Goal: Task Accomplishment & Management: Manage account settings

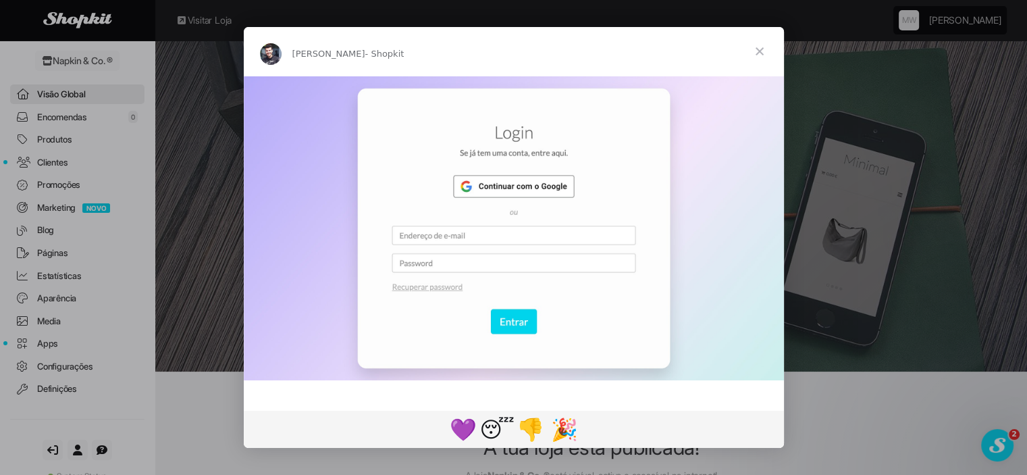
click at [762, 48] on span "Fechar" at bounding box center [759, 51] width 49 height 49
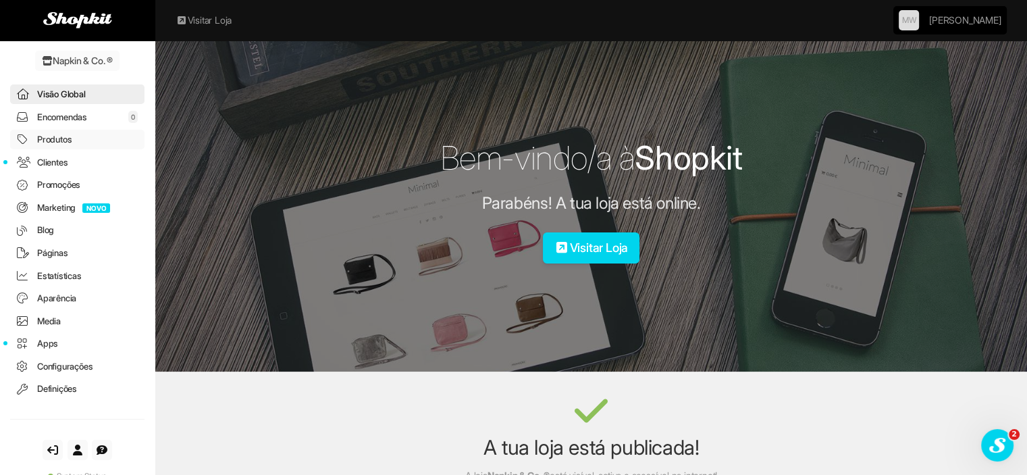
click at [35, 135] on link "Produtos" at bounding box center [77, 140] width 134 height 20
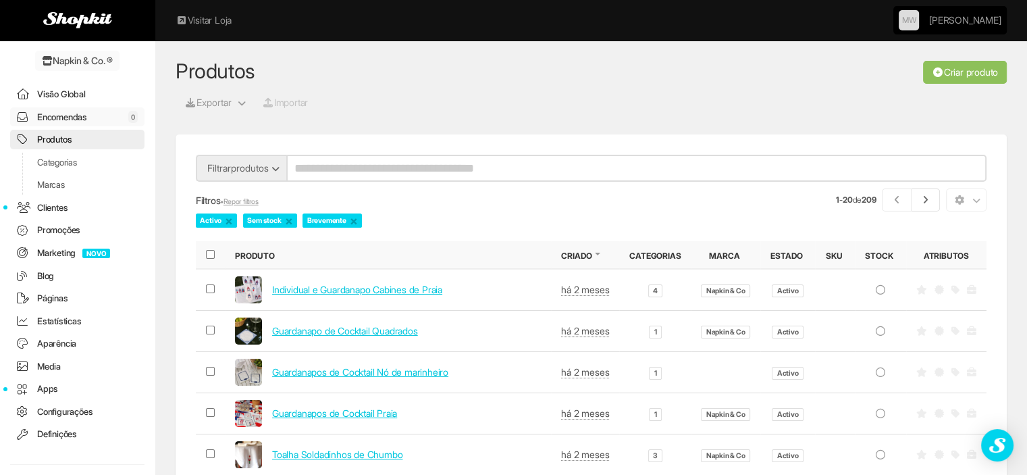
scroll to position [67, 0]
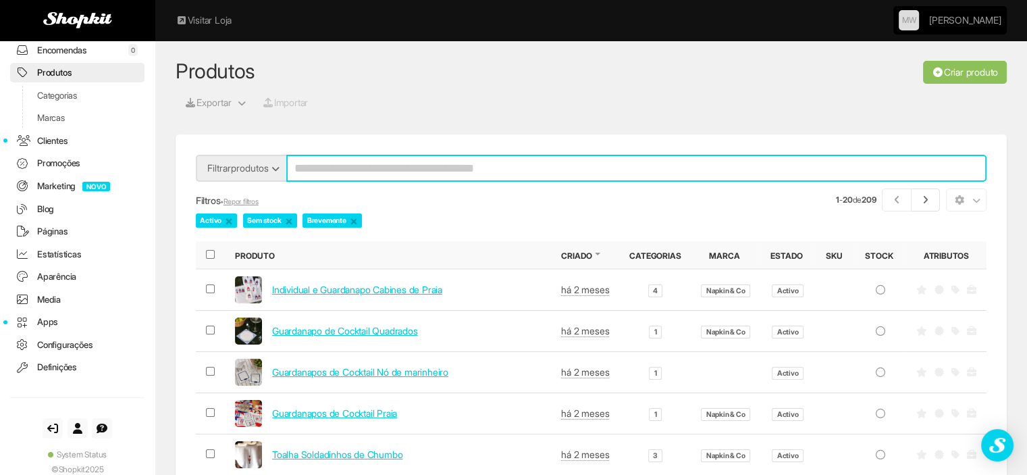
click at [463, 169] on input "search" at bounding box center [636, 168] width 700 height 27
type input "***"
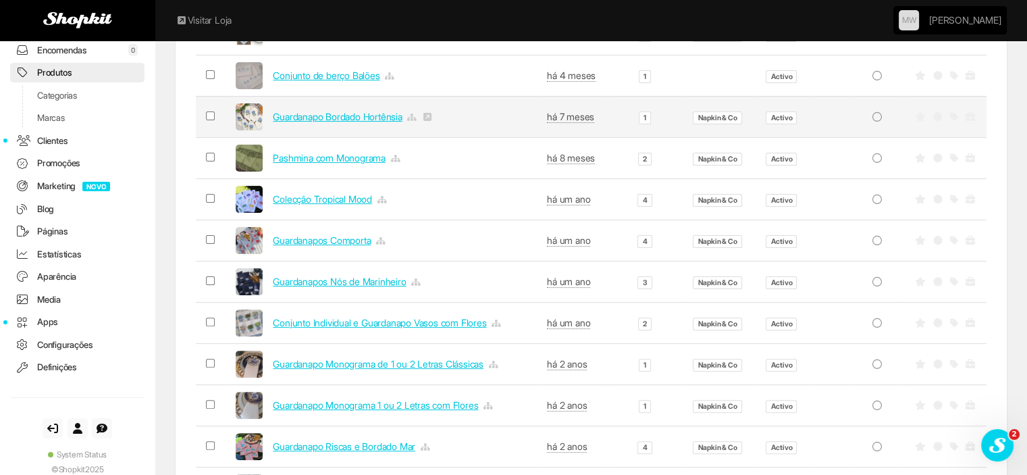
scroll to position [405, 0]
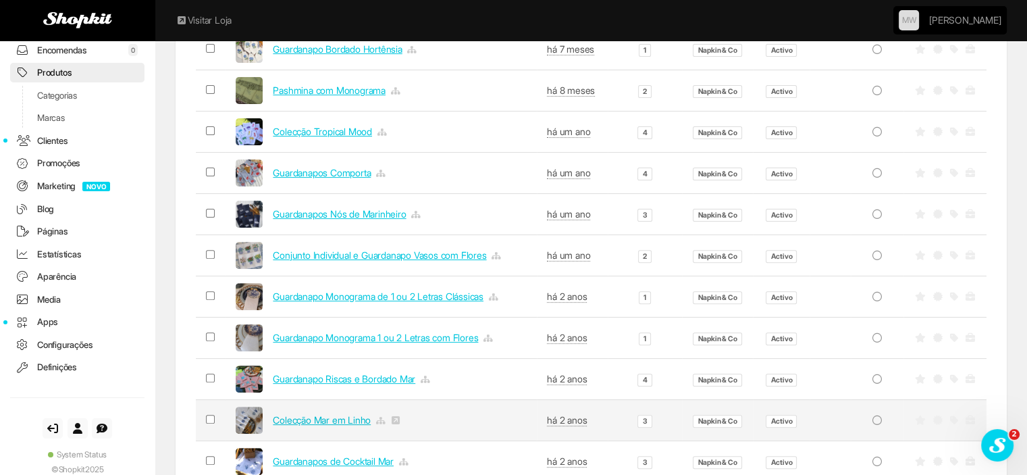
click at [326, 420] on link "Colecção Mar em Linho" at bounding box center [322, 419] width 98 height 11
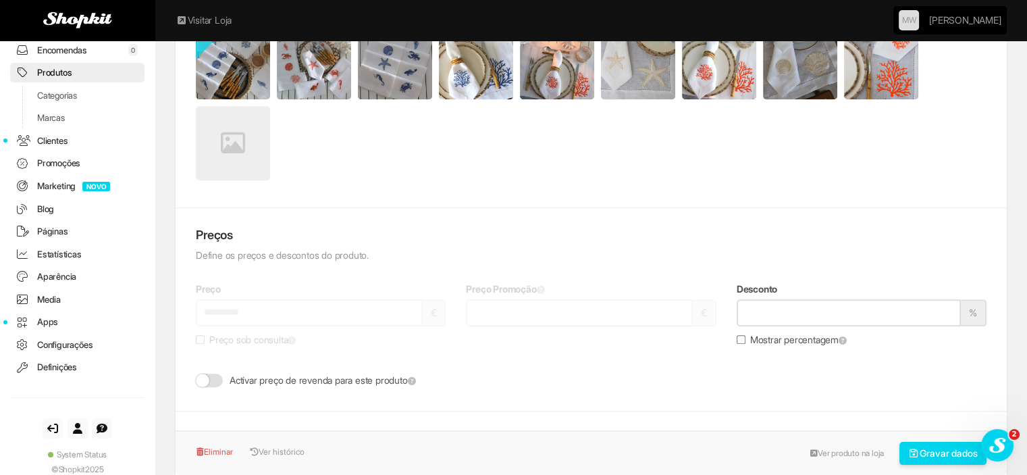
scroll to position [1148, 0]
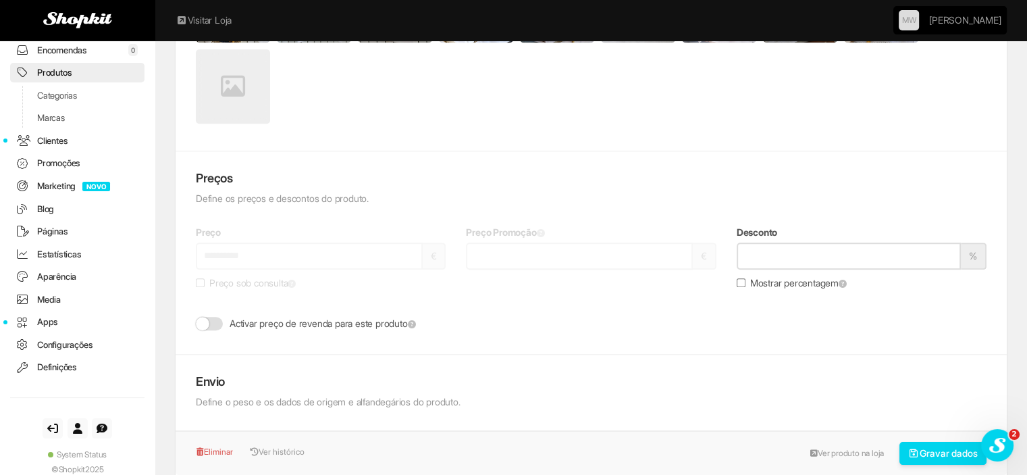
click at [310, 194] on p "Define os preços e descontos do produto." at bounding box center [591, 199] width 791 height 14
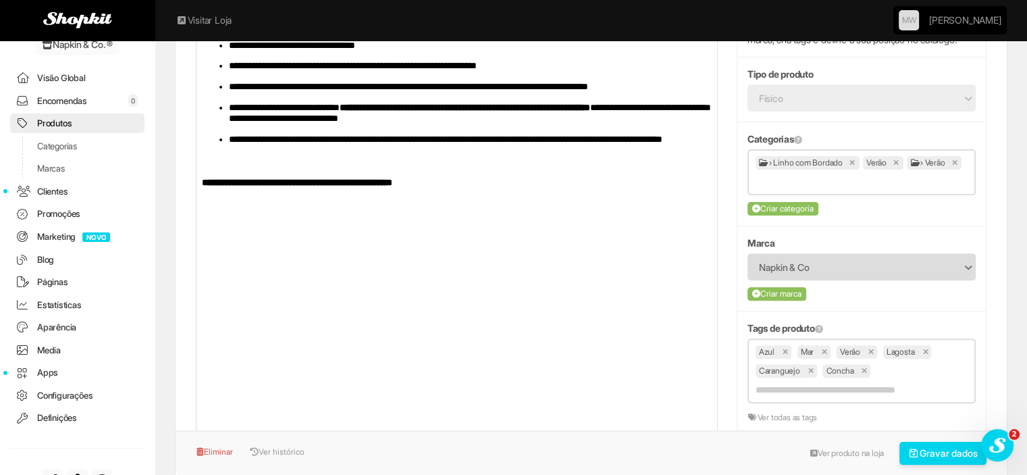
scroll to position [0, 0]
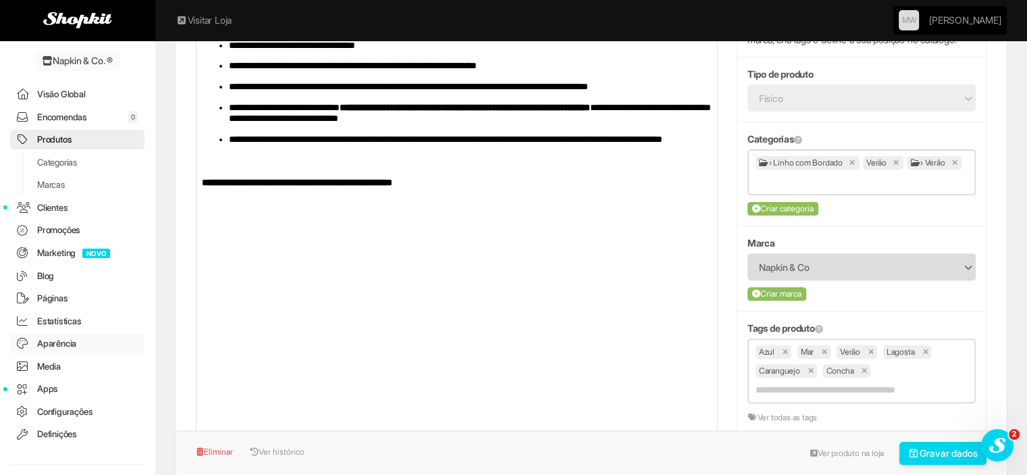
click at [54, 340] on link "Aparência" at bounding box center [77, 344] width 134 height 20
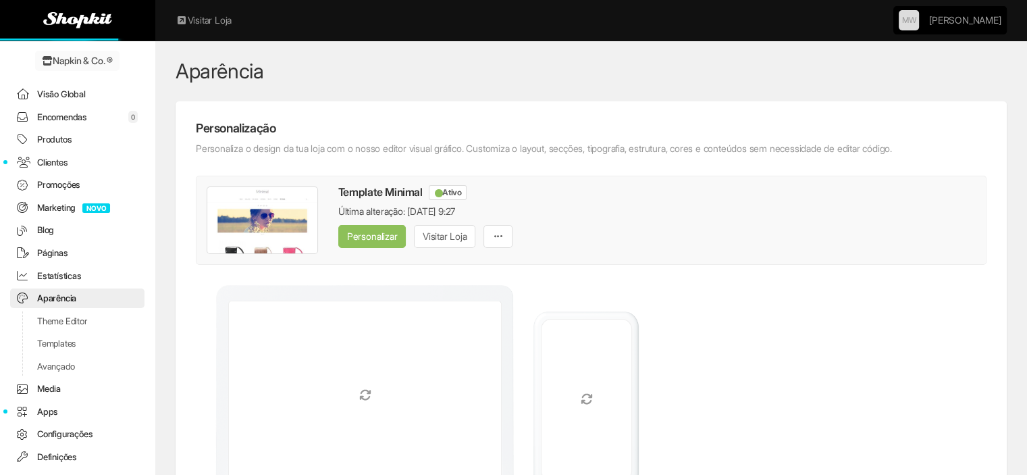
scroll to position [99, 0]
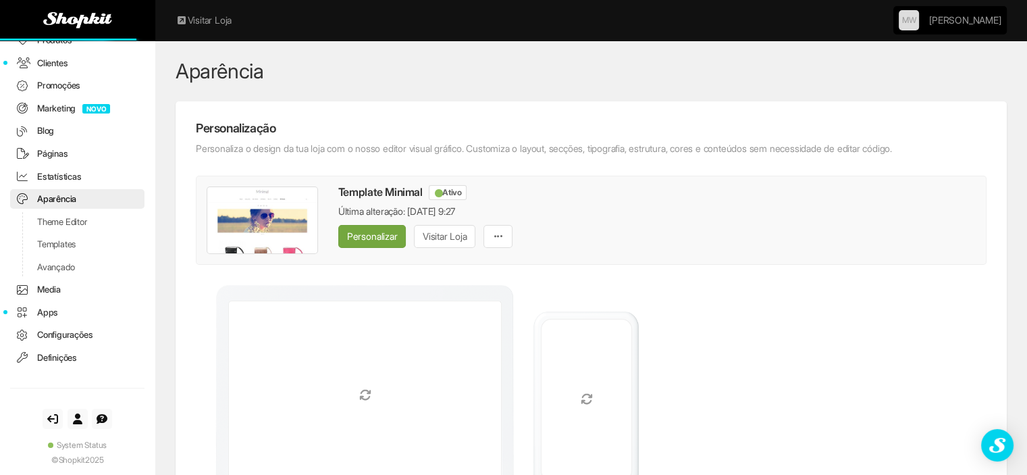
click at [384, 234] on link "Personalizar" at bounding box center [372, 236] width 68 height 23
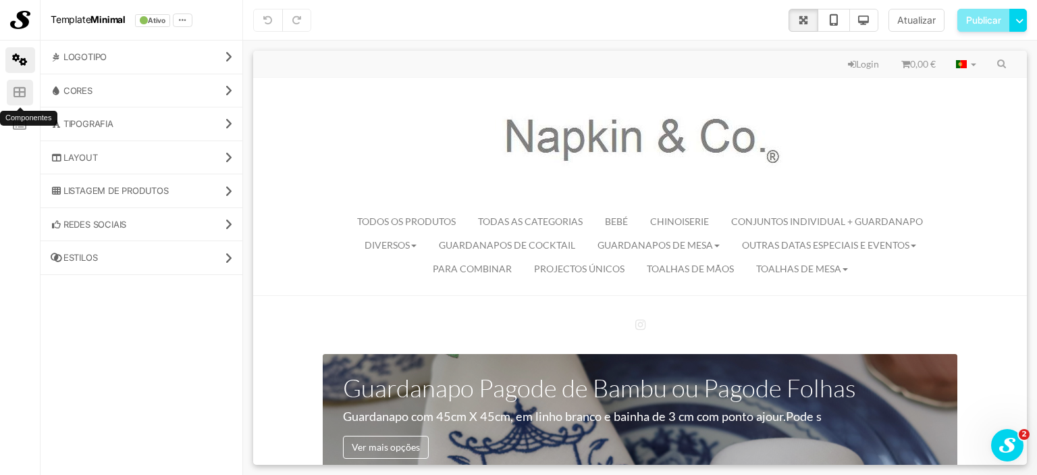
click at [23, 95] on icon at bounding box center [20, 92] width 13 height 12
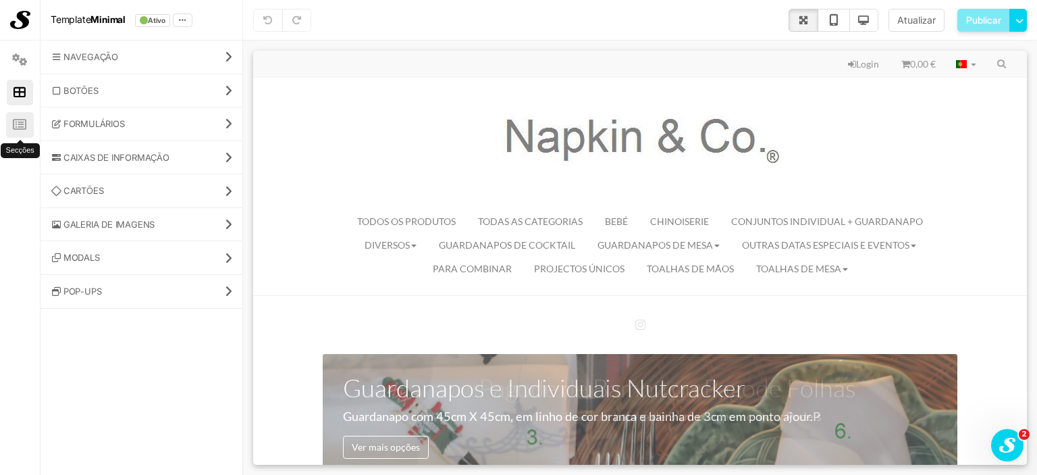
click at [24, 121] on icon at bounding box center [20, 125] width 14 height 12
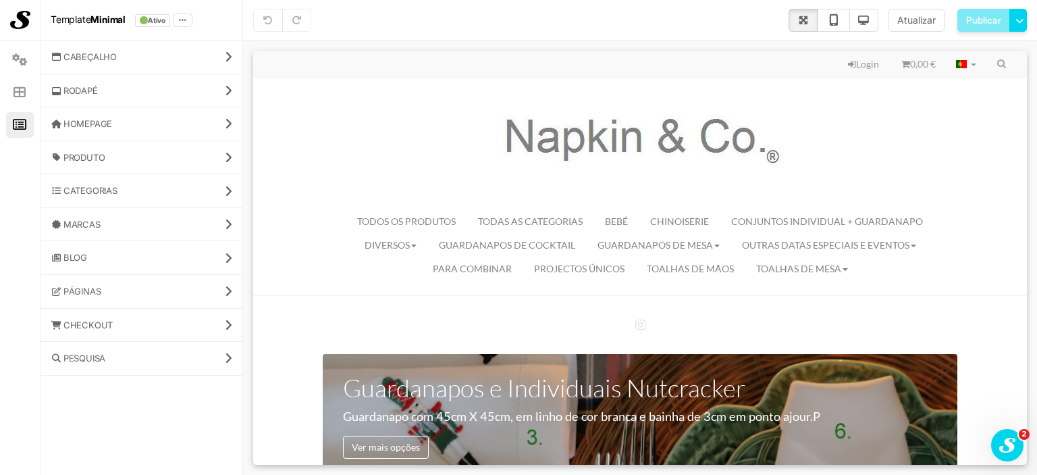
click at [221, 149] on link "Produto" at bounding box center [142, 157] width 202 height 33
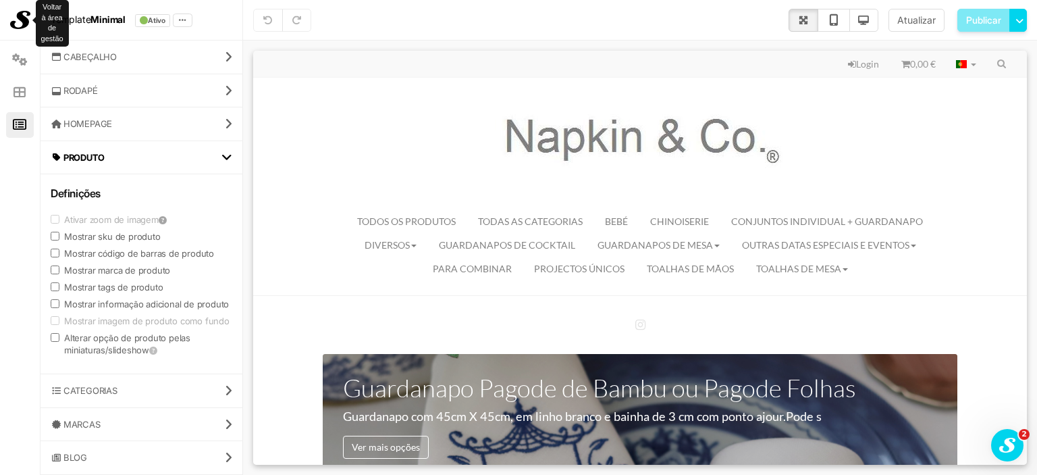
click at [22, 14] on img at bounding box center [20, 20] width 20 height 19
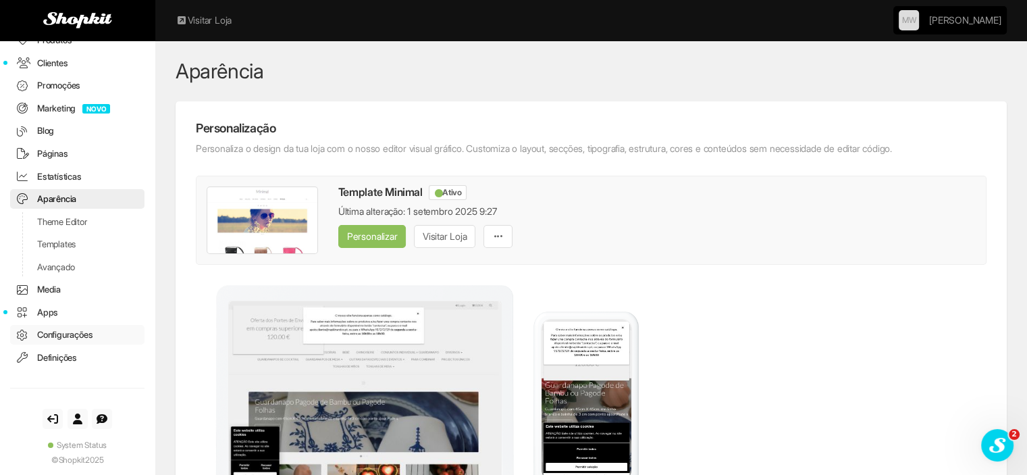
click at [97, 332] on link "Configurações" at bounding box center [77, 335] width 134 height 20
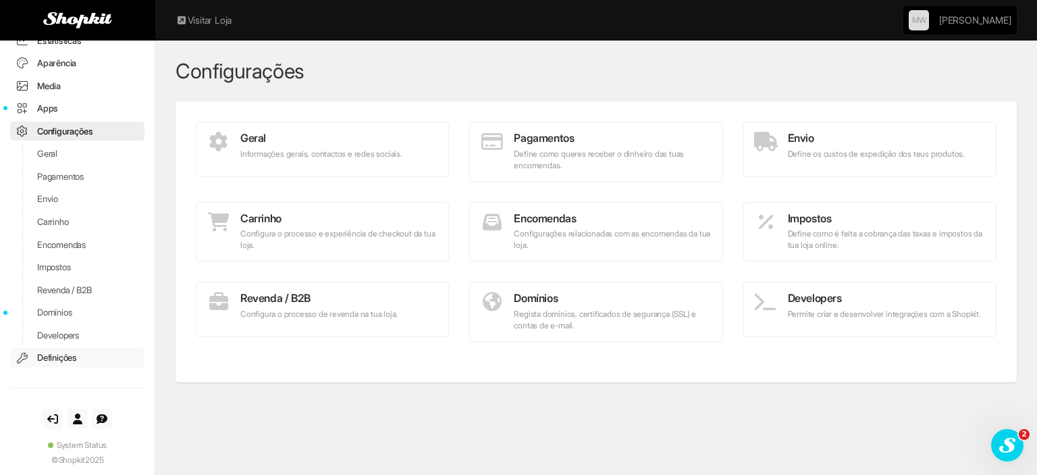
click at [53, 357] on link "Definições" at bounding box center [77, 358] width 134 height 20
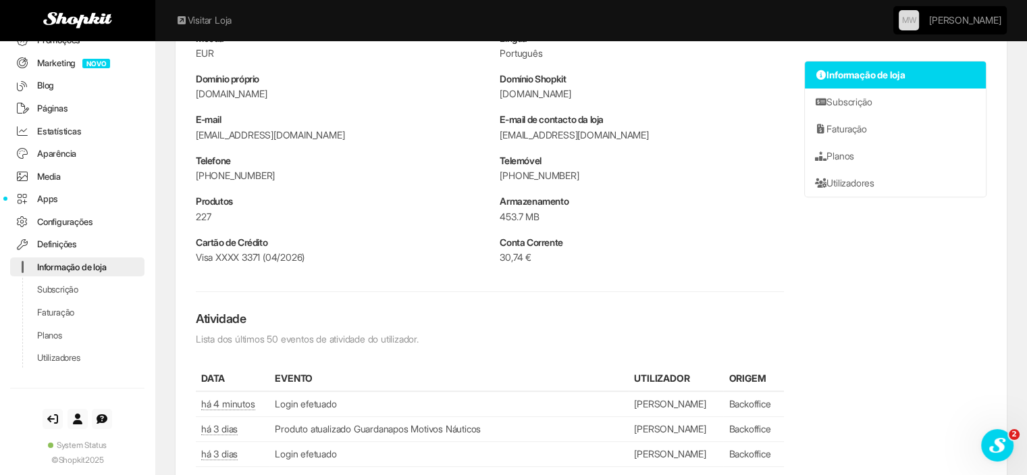
scroll to position [540, 0]
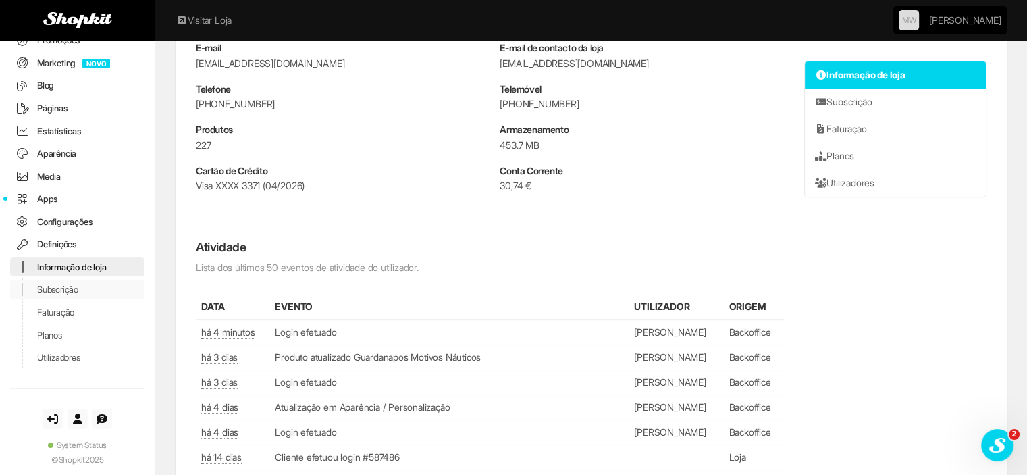
click at [62, 288] on link "Subscrição" at bounding box center [77, 290] width 134 height 20
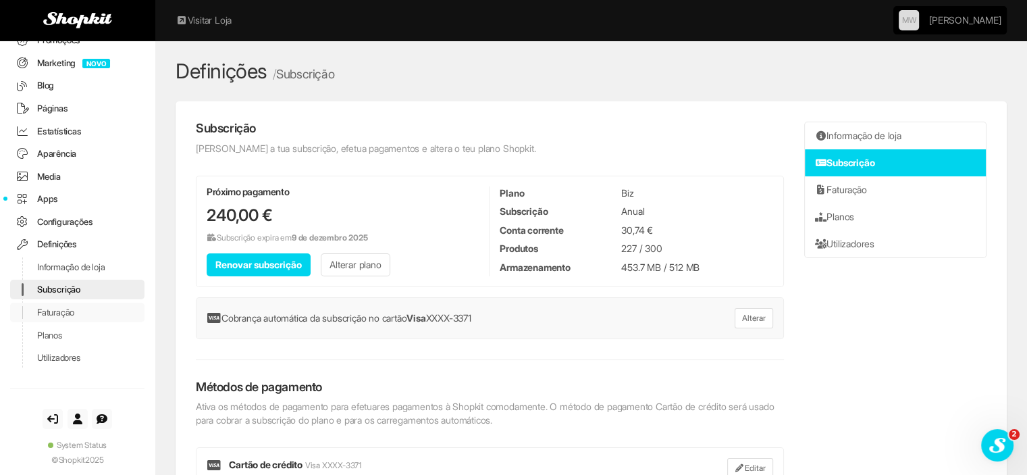
click at [60, 311] on link "Faturação" at bounding box center [77, 313] width 134 height 20
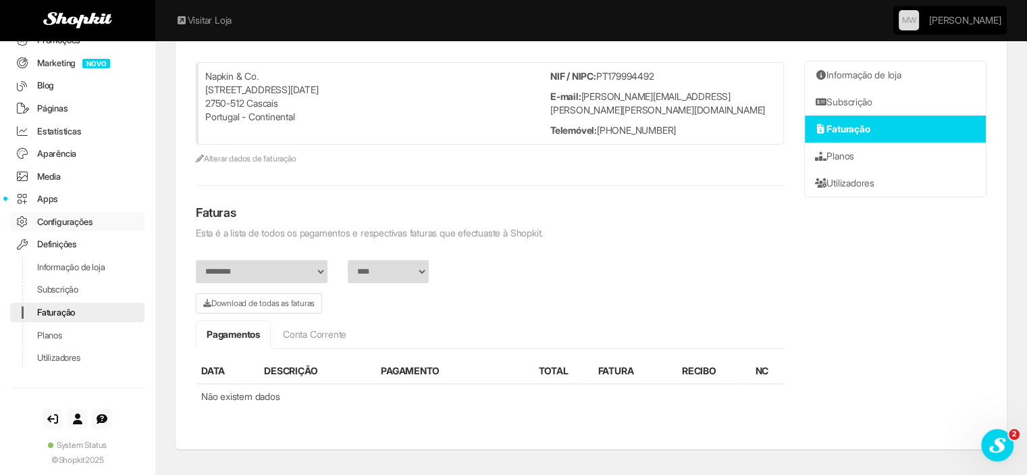
click at [49, 220] on link "Configurações" at bounding box center [77, 222] width 134 height 20
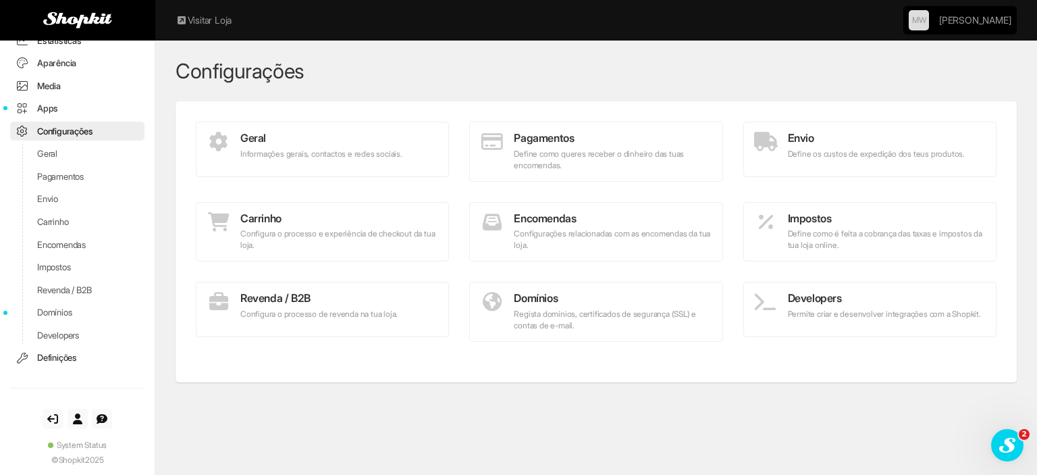
click at [296, 140] on h4 "Geral" at bounding box center [323, 138] width 232 height 12
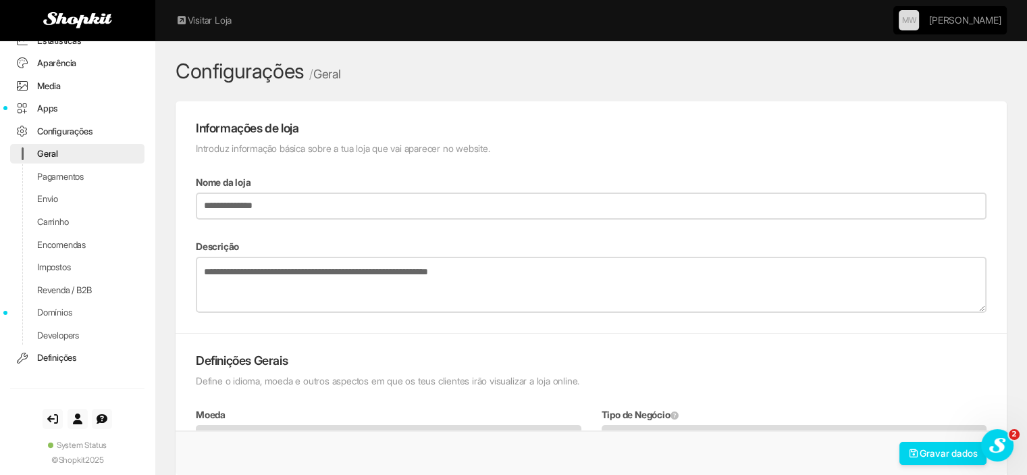
type input "**********"
click at [55, 173] on link "Pagamentos" at bounding box center [77, 177] width 134 height 20
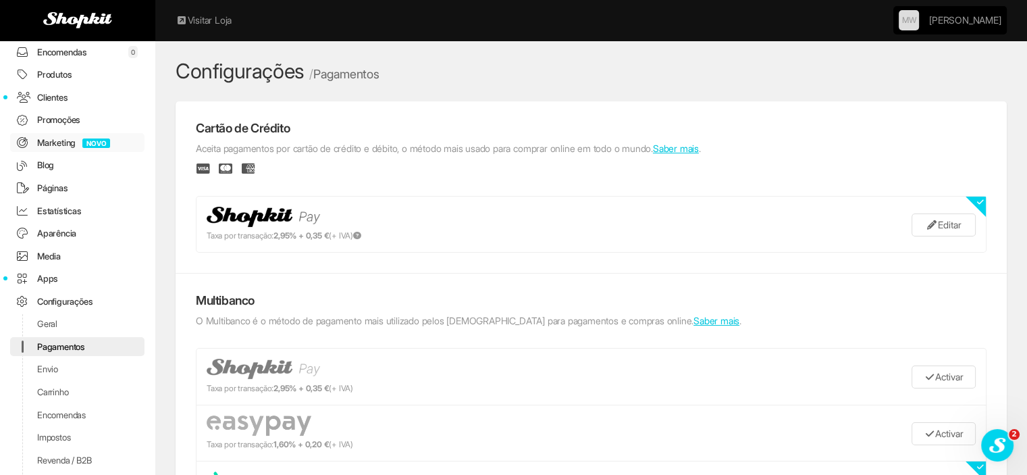
scroll to position [32, 0]
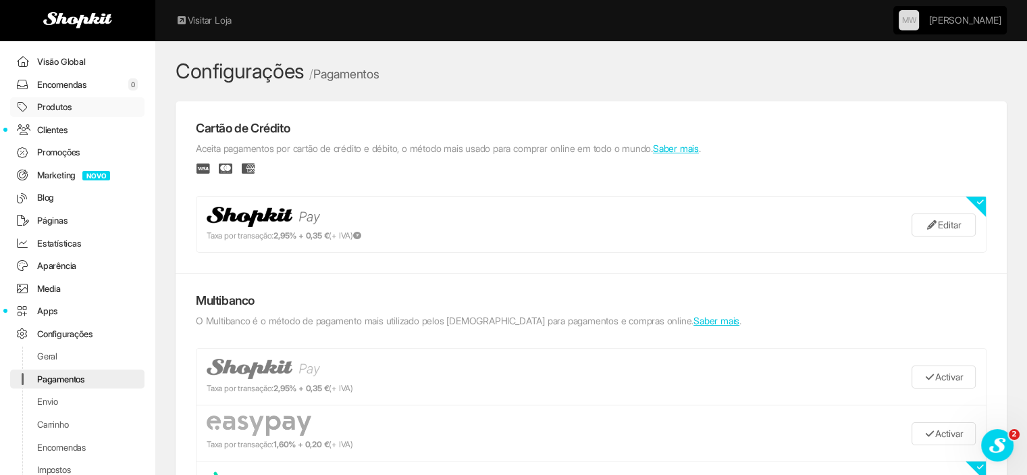
click at [51, 110] on link "Produtos" at bounding box center [77, 107] width 134 height 20
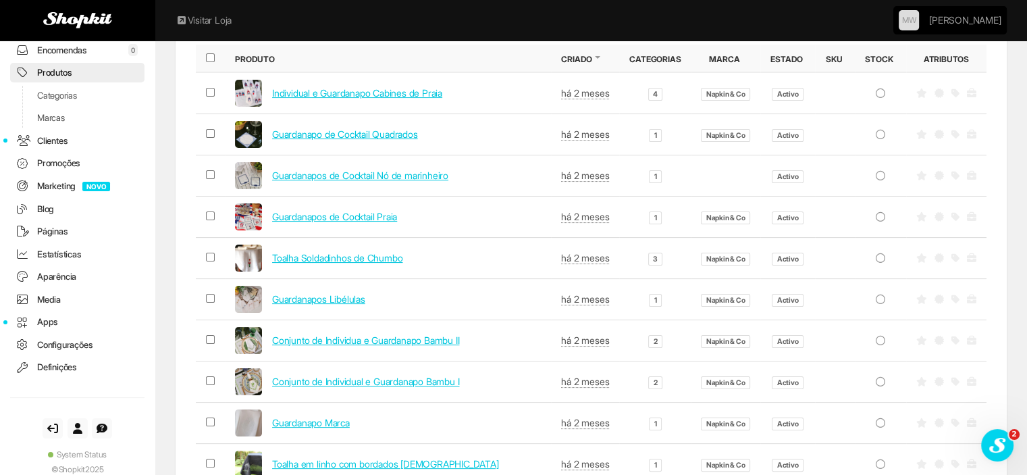
scroll to position [203, 0]
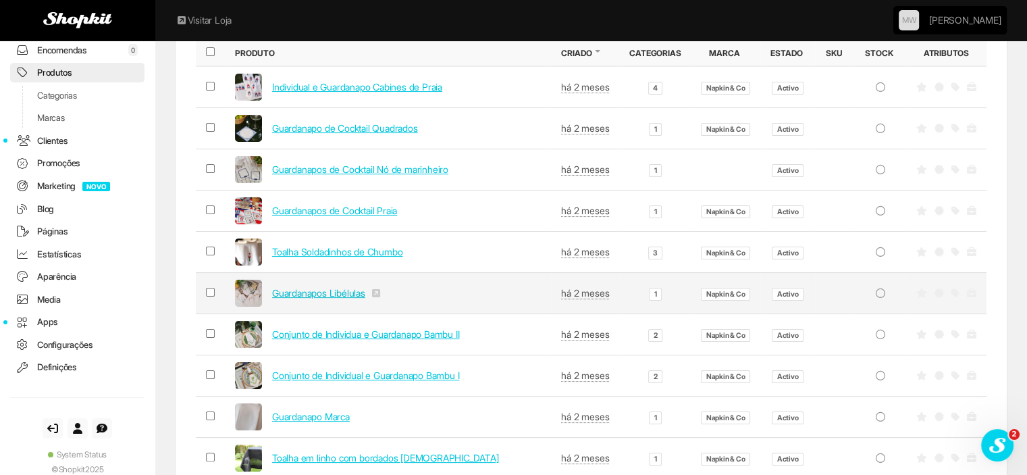
click at [319, 295] on link "Guardanapos Libélulas" at bounding box center [318, 292] width 93 height 11
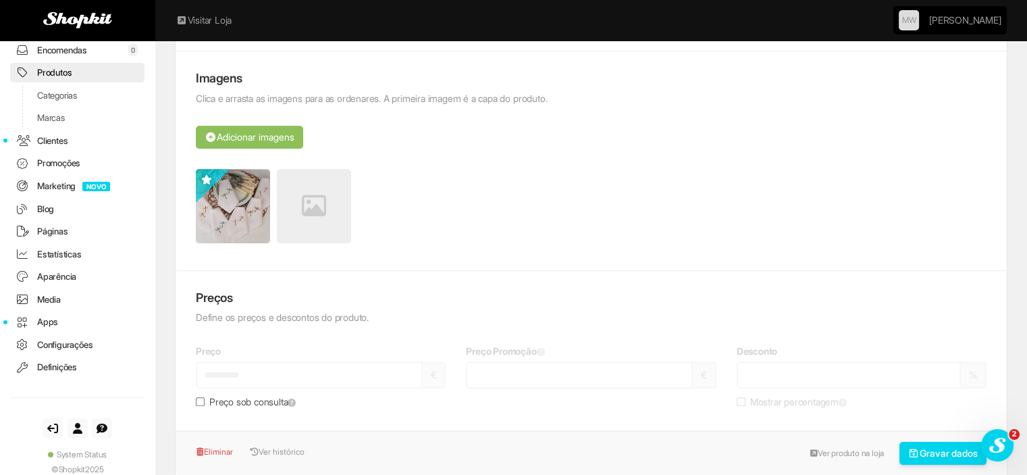
scroll to position [810, 0]
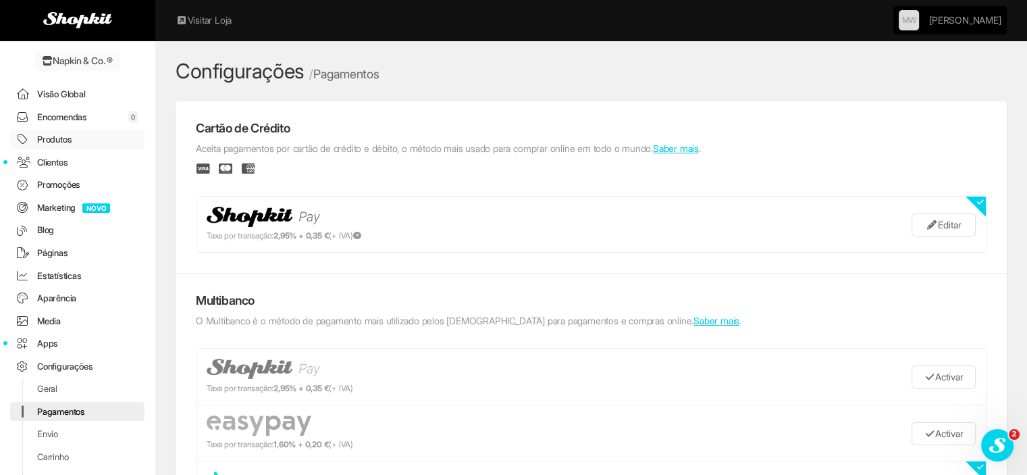
click at [58, 136] on link "Produtos" at bounding box center [77, 140] width 134 height 20
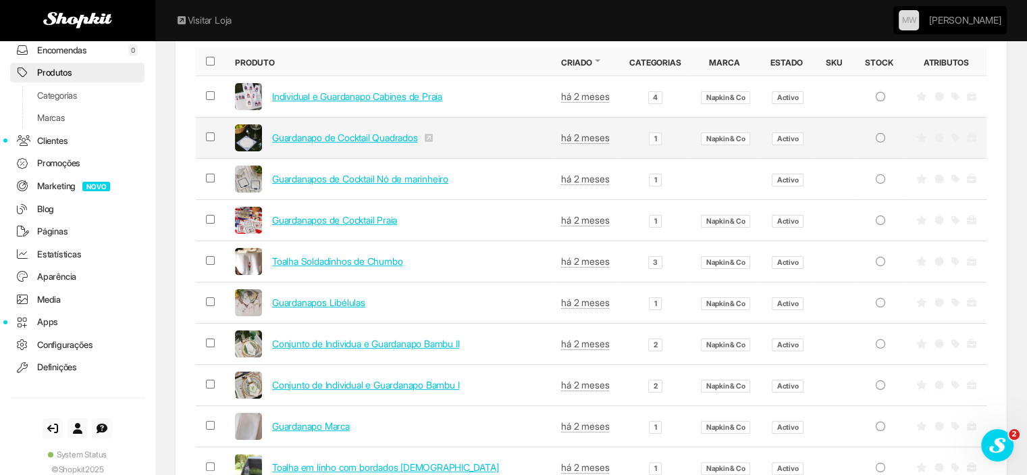
scroll to position [203, 0]
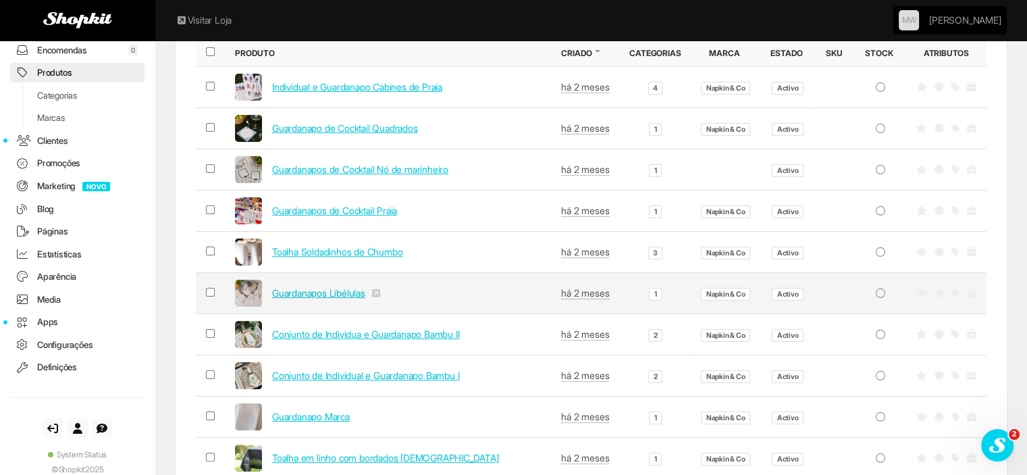
click at [365, 292] on link "Guardanapos Libélulas" at bounding box center [318, 292] width 93 height 11
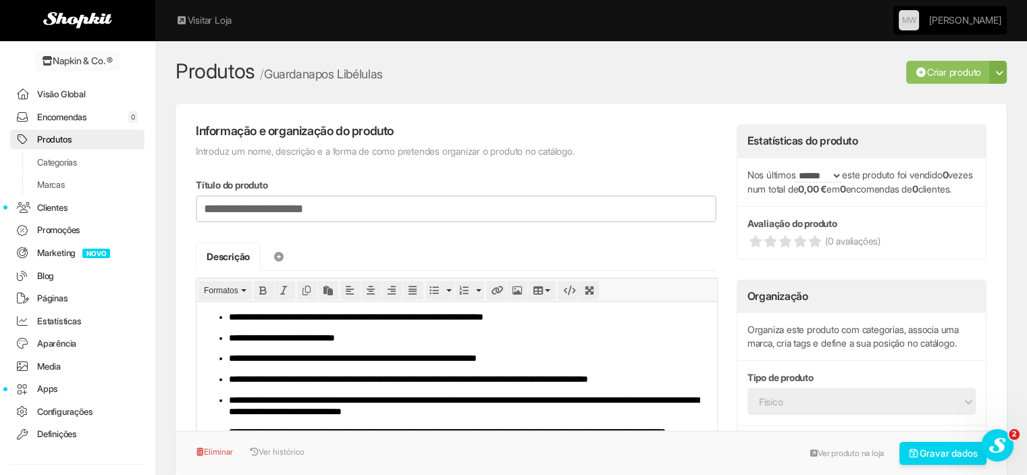
click at [69, 132] on link "Produtos" at bounding box center [77, 140] width 134 height 20
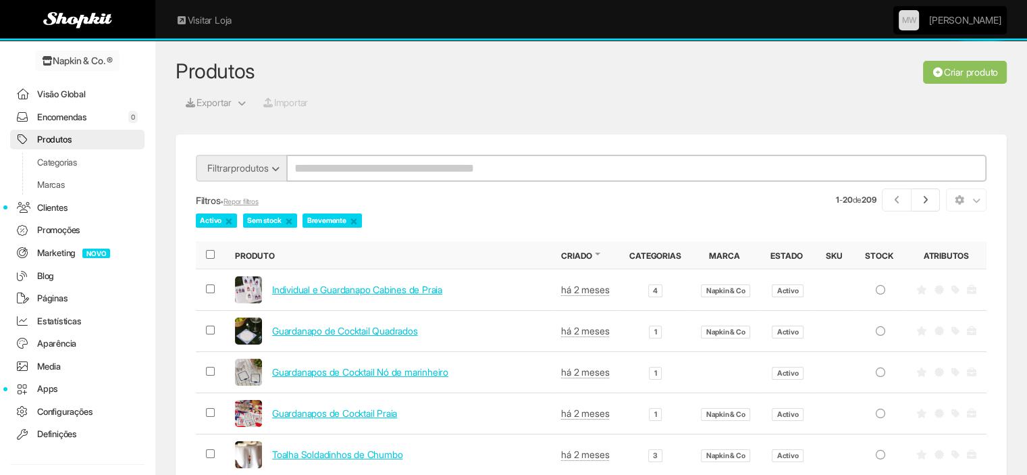
scroll to position [67, 0]
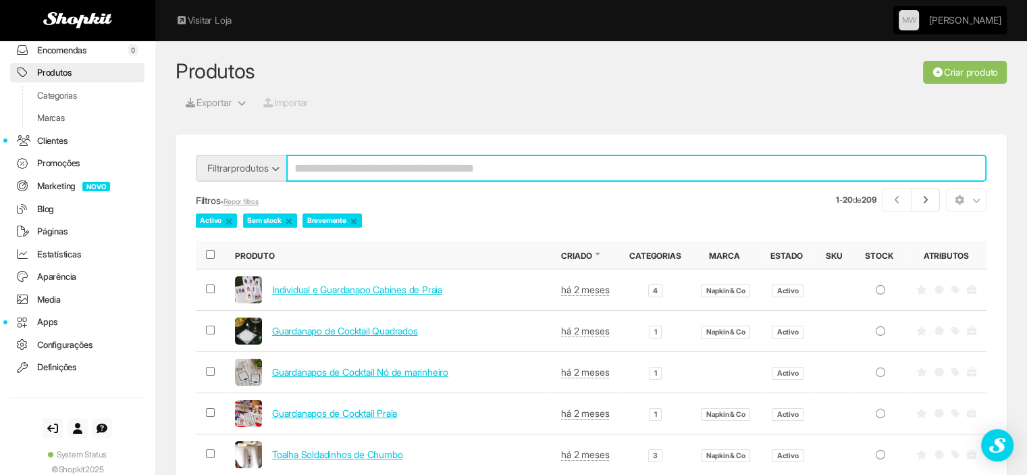
click at [338, 164] on input "search" at bounding box center [636, 168] width 700 height 27
type input "*"
type input "***"
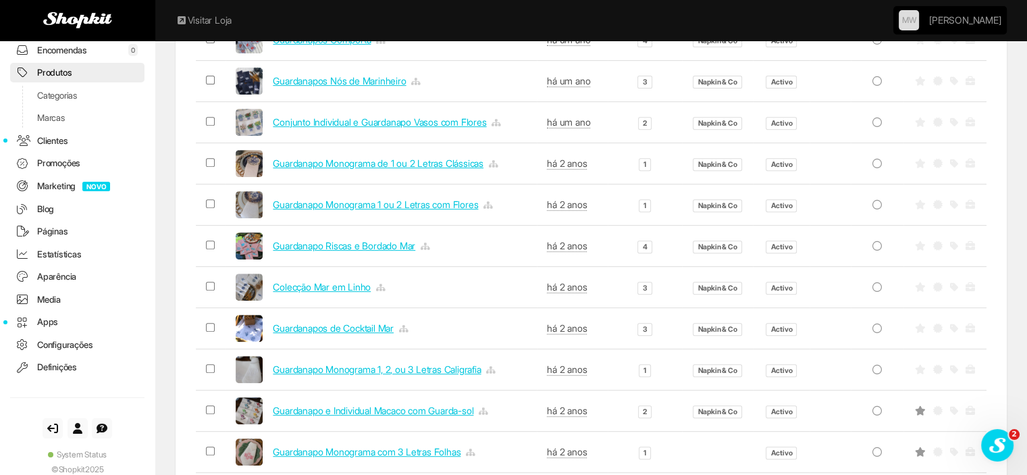
scroll to position [540, 0]
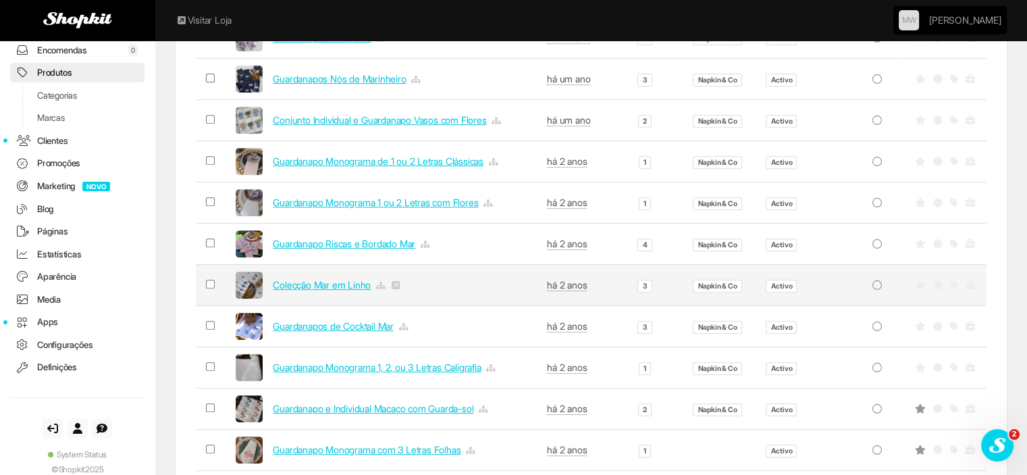
click at [338, 291] on span "Colecção Mar em Linho" at bounding box center [381, 284] width 291 height 27
click at [338, 279] on link "Colecção Mar em Linho" at bounding box center [322, 284] width 98 height 11
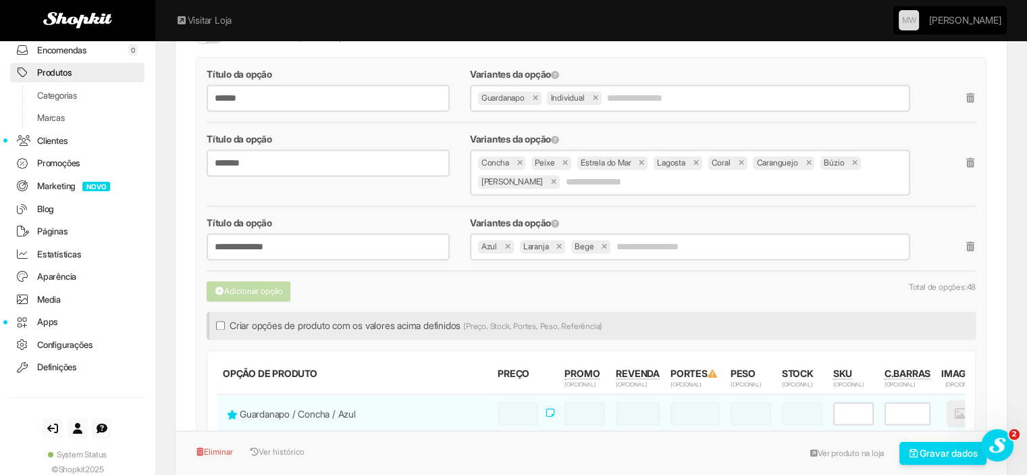
scroll to position [2094, 0]
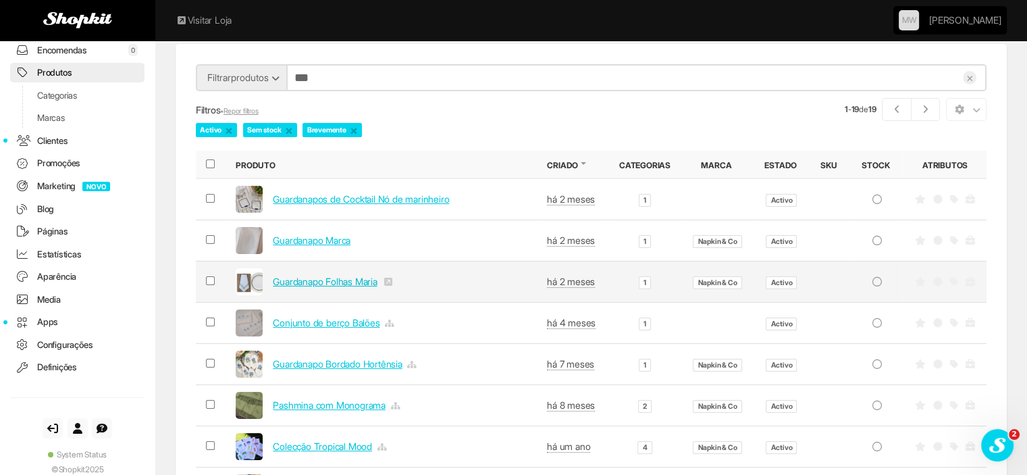
click at [308, 278] on link "Guardanapo Folhas Maria" at bounding box center [325, 281] width 104 height 11
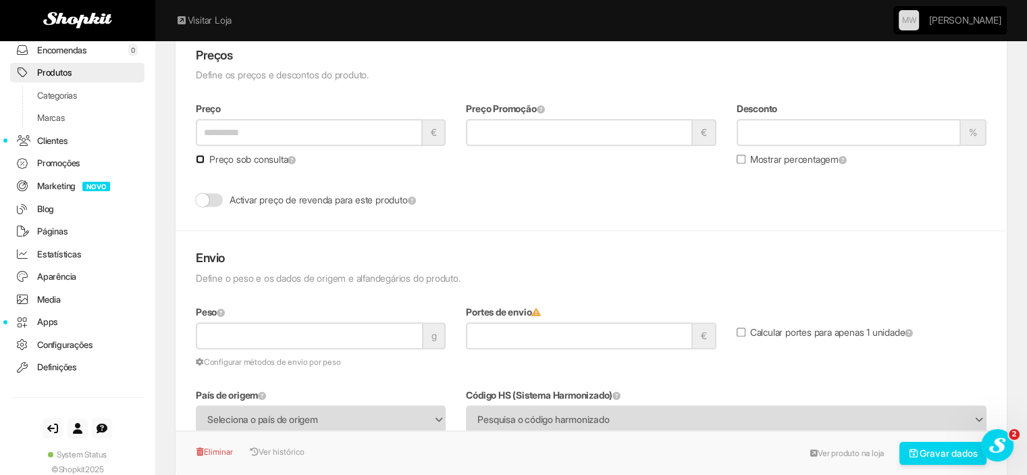
scroll to position [945, 0]
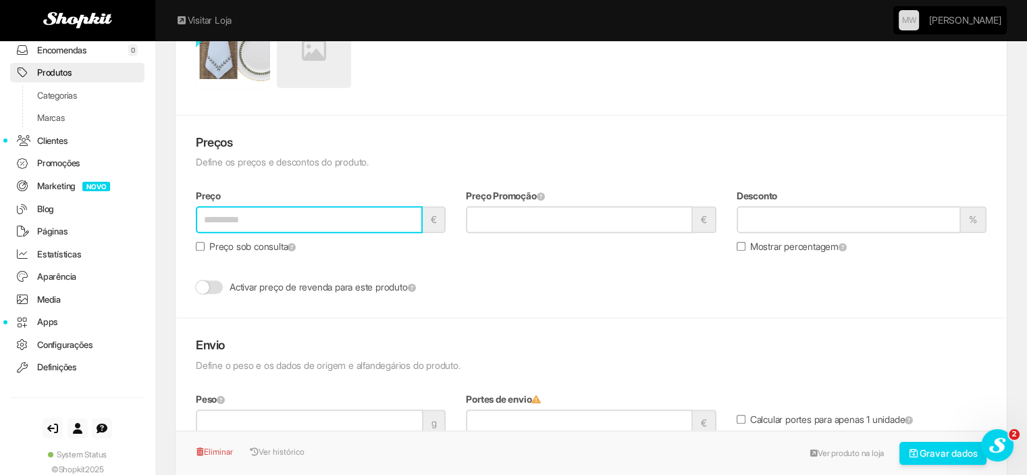
click at [224, 221] on input "Preço" at bounding box center [309, 219] width 227 height 27
type input "**"
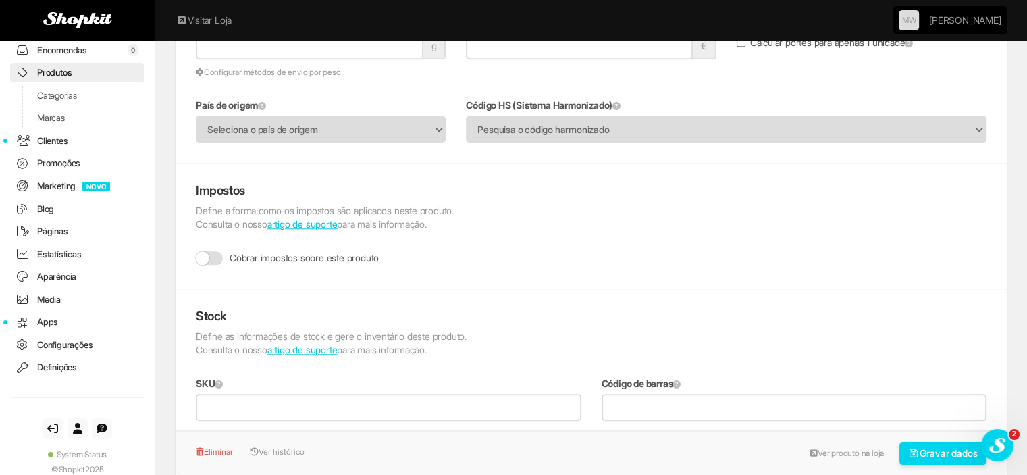
scroll to position [1216, 0]
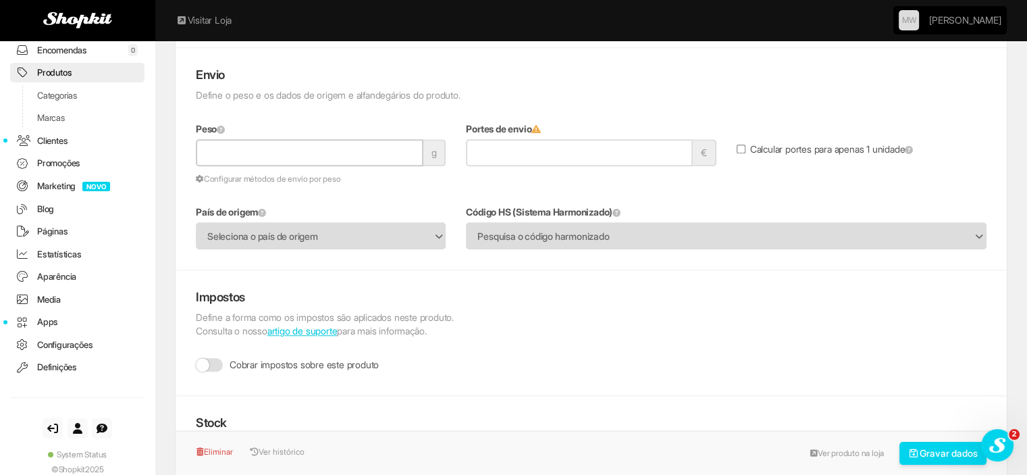
type input "*****"
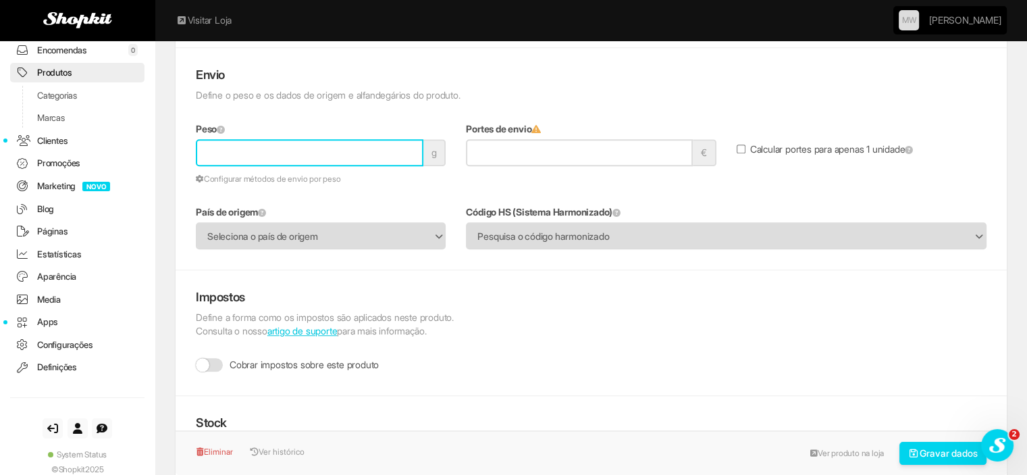
click at [276, 152] on input "Peso" at bounding box center [310, 152] width 228 height 27
type input "**"
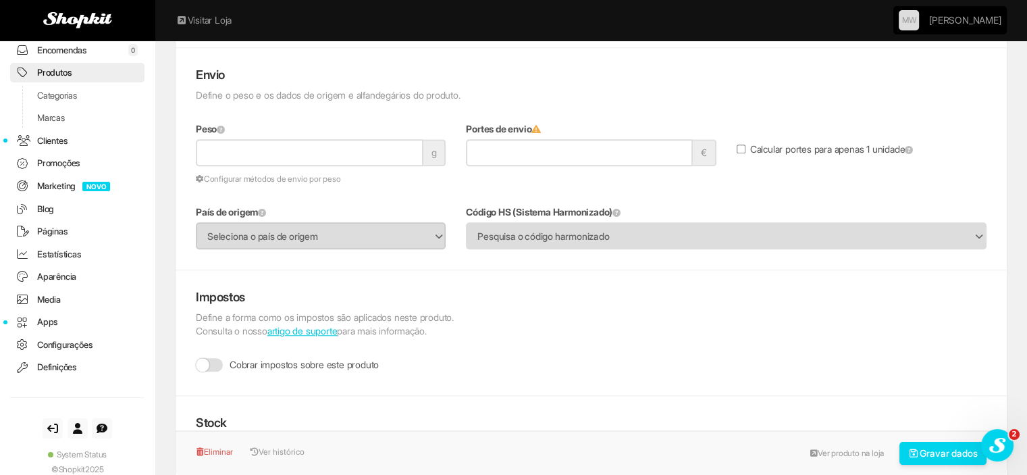
click at [235, 234] on span "Seleciona o país de origem" at bounding box center [311, 237] width 209 height 26
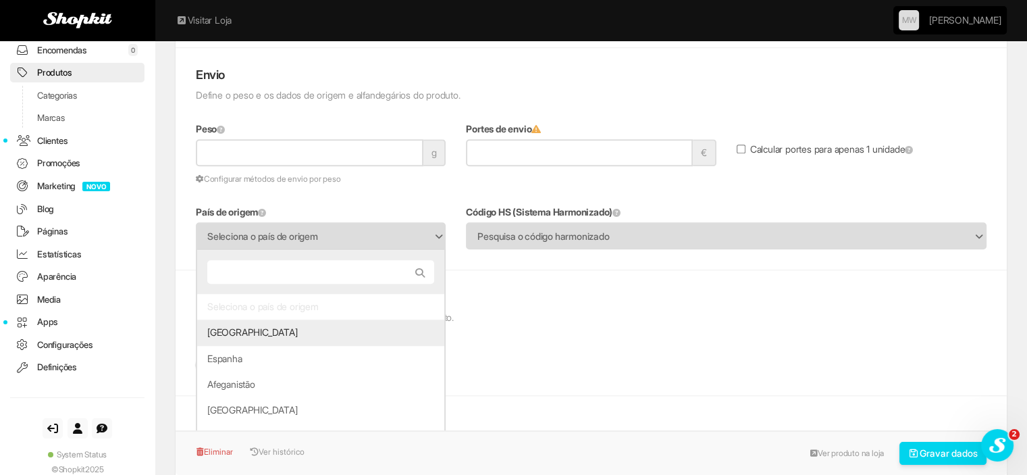
click at [271, 335] on li "[GEOGRAPHIC_DATA]" at bounding box center [320, 332] width 247 height 26
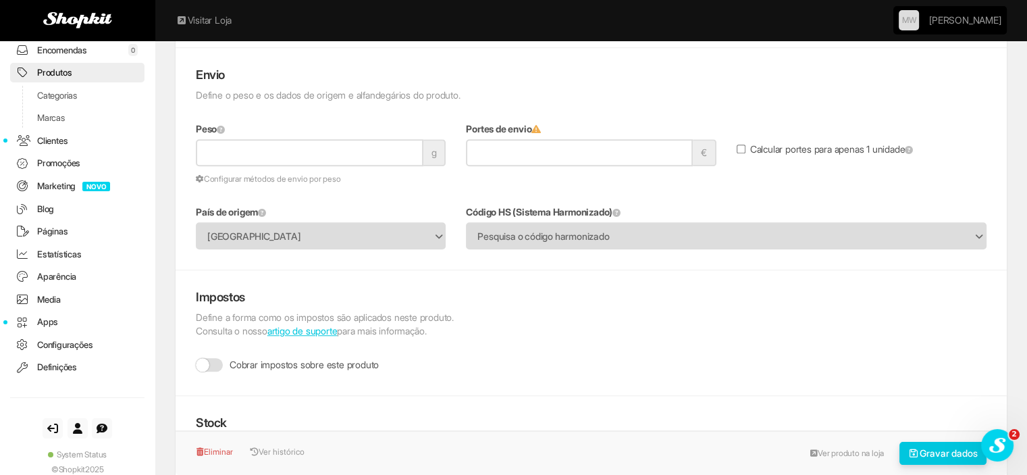
click at [952, 453] on button "Gravar dados" at bounding box center [944, 453] width 88 height 23
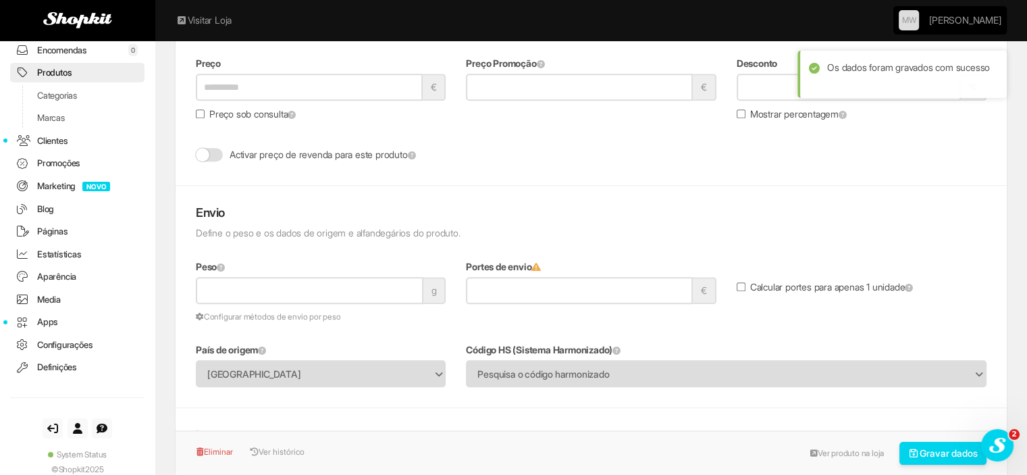
scroll to position [1081, 0]
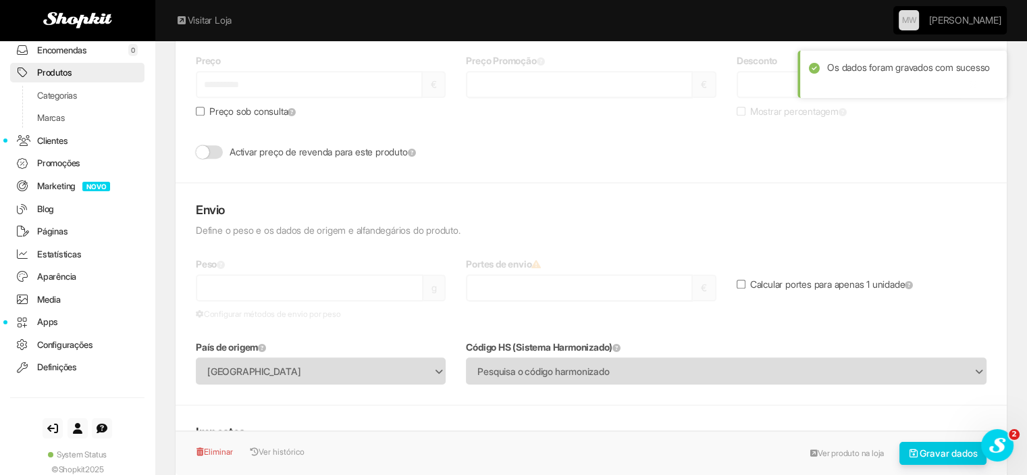
click at [925, 450] on button "Gravar dados" at bounding box center [944, 453] width 88 height 23
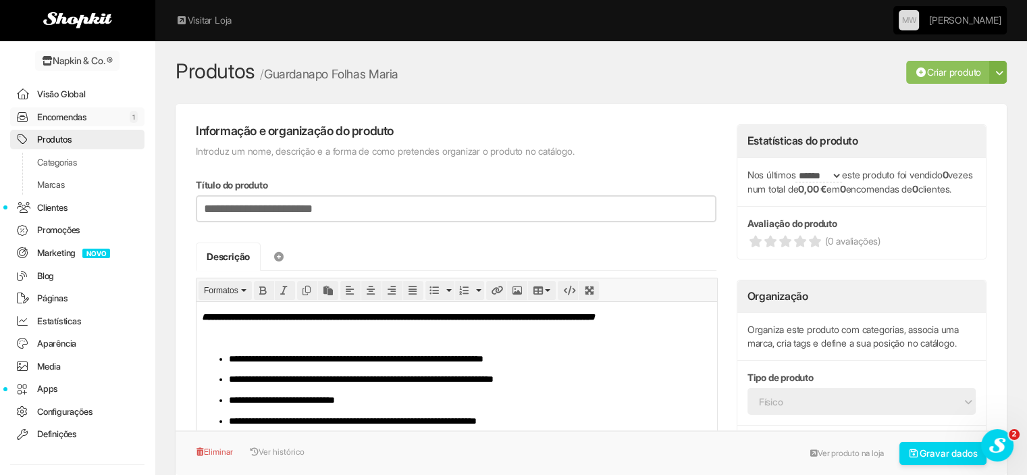
click at [82, 111] on link "Encomendas 1" at bounding box center [77, 117] width 134 height 20
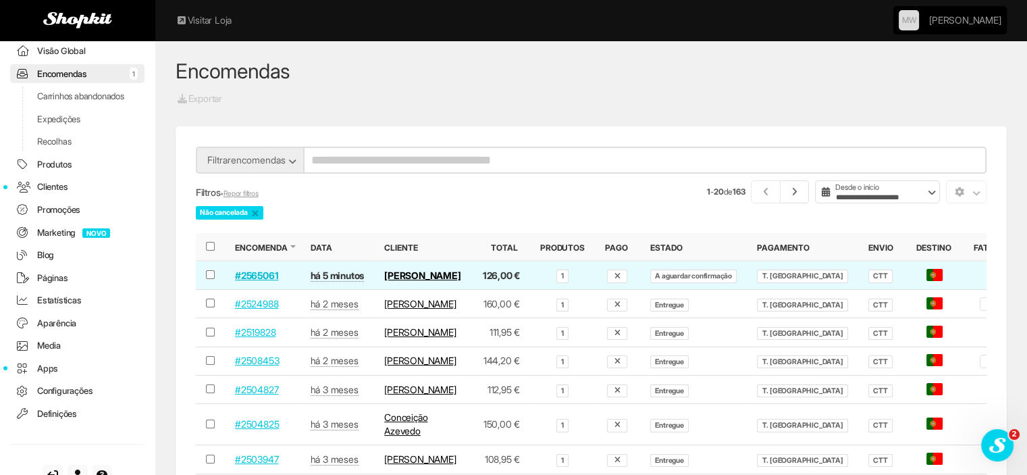
click at [249, 272] on link "#2565061" at bounding box center [256, 274] width 43 height 11
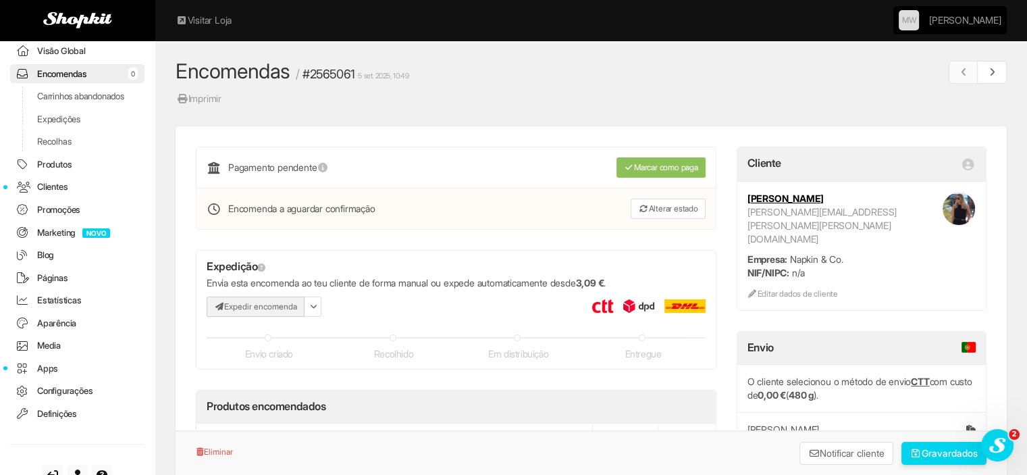
click at [258, 299] on button "Expedir encomenda" at bounding box center [256, 306] width 98 height 20
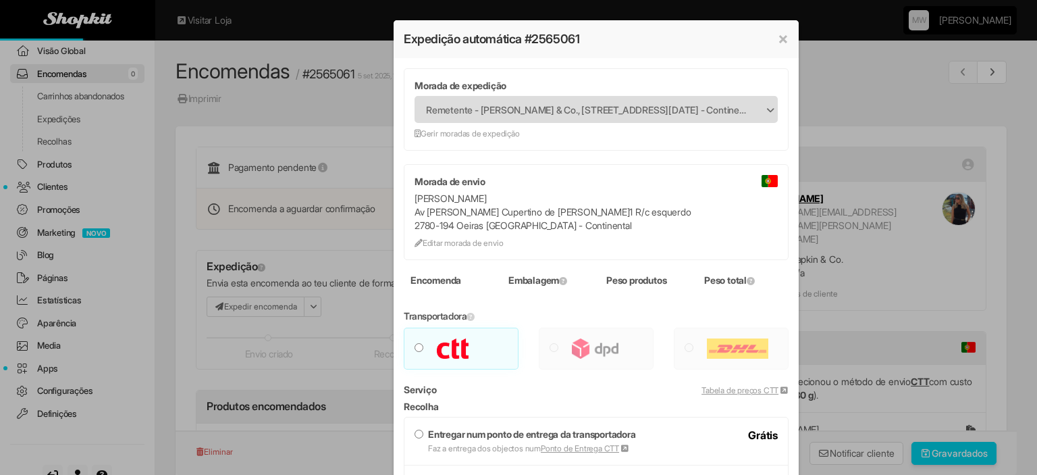
type input "***"
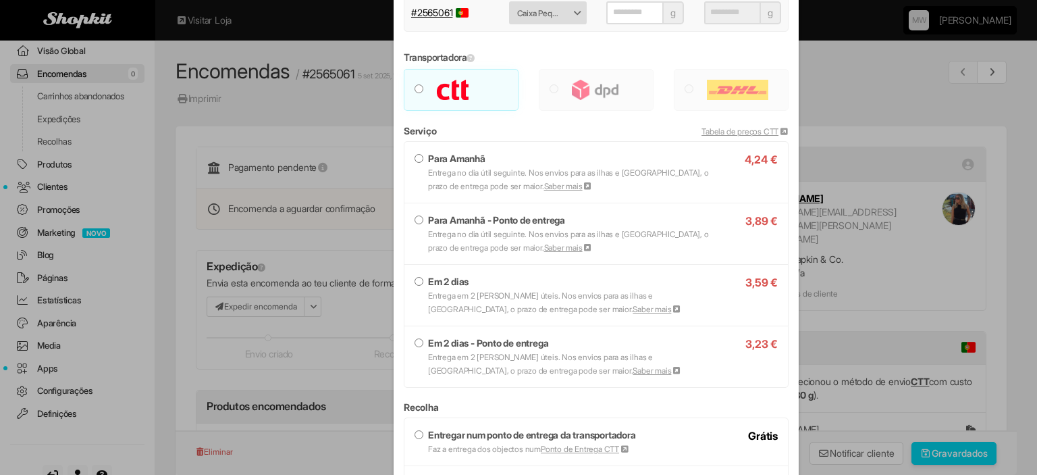
scroll to position [405, 0]
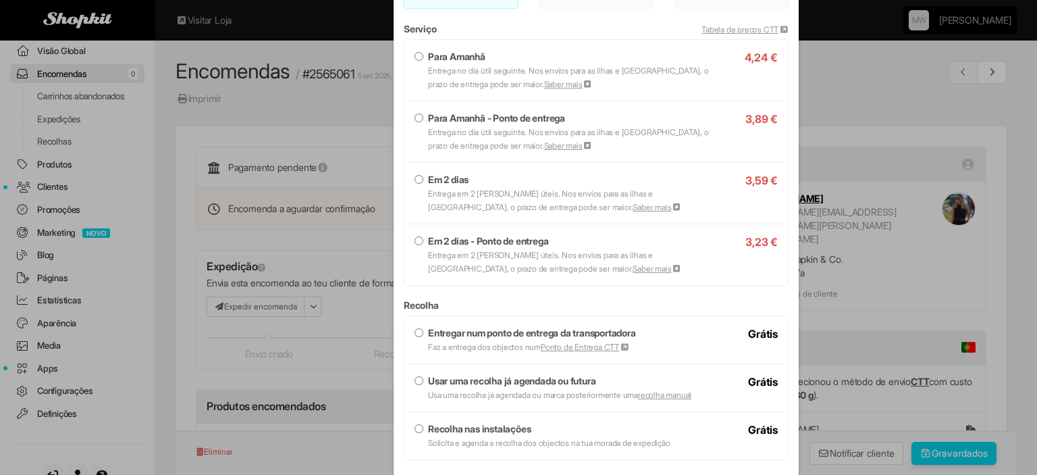
click at [447, 195] on small "Entrega em 2 [PERSON_NAME] úteis. Nos envios para as ilhas e [GEOGRAPHIC_DATA],…" at bounding box center [554, 200] width 253 height 24
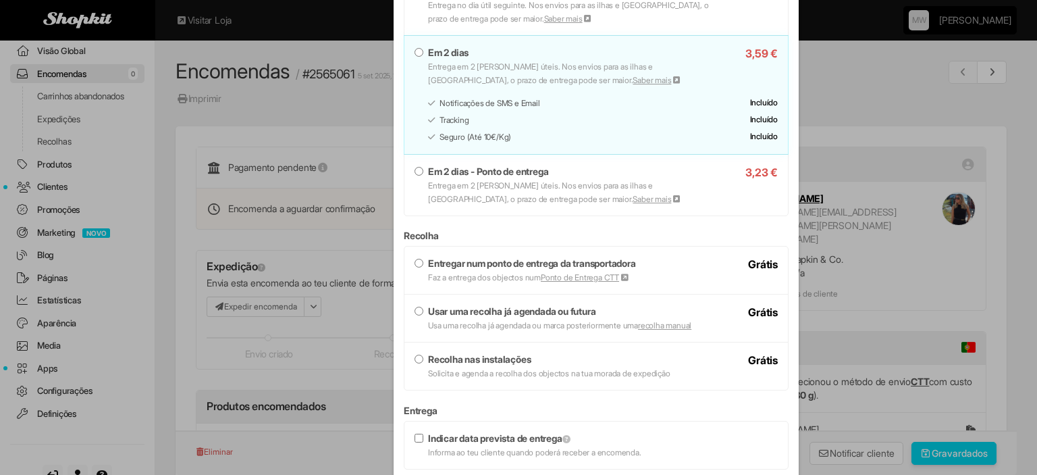
scroll to position [540, 0]
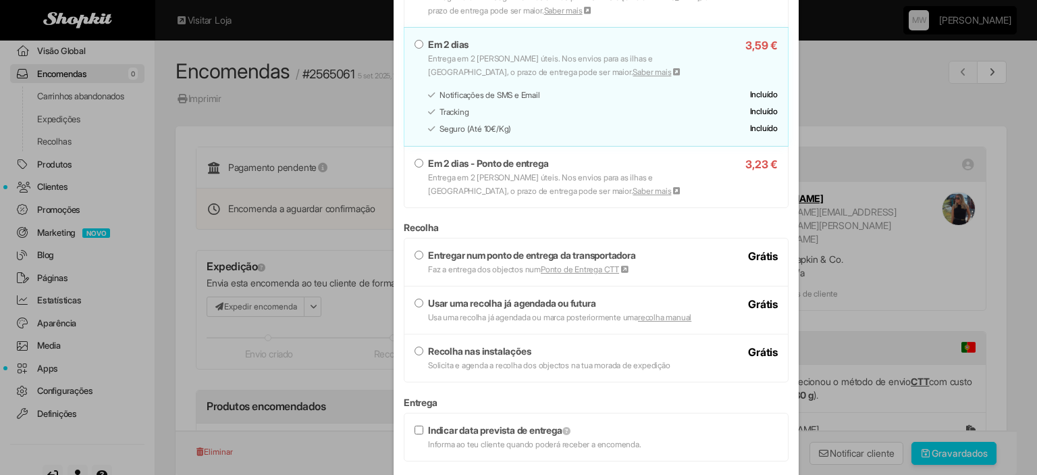
click at [475, 264] on small "Faz a entrega dos objectos num Ponto de Entrega CTT" at bounding box center [528, 269] width 201 height 10
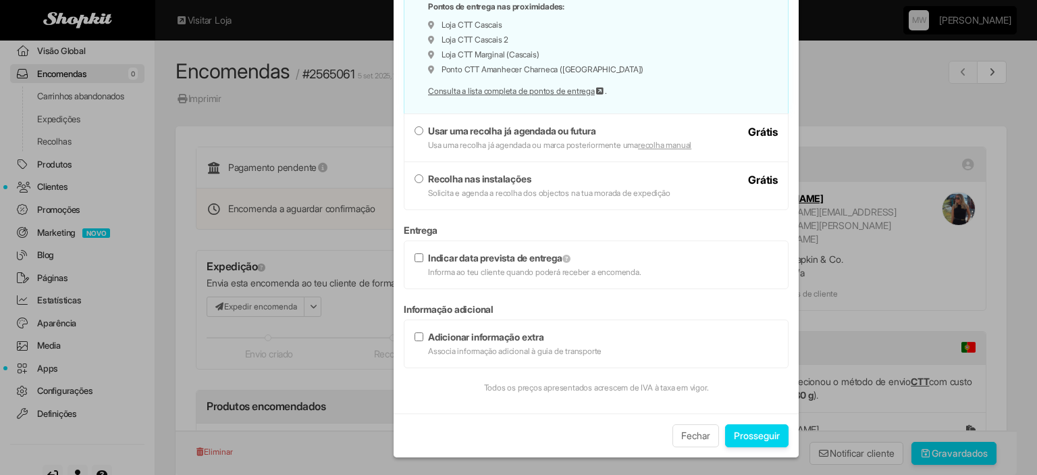
scroll to position [826, 0]
click at [769, 426] on button "Prosseguir" at bounding box center [756, 434] width 63 height 23
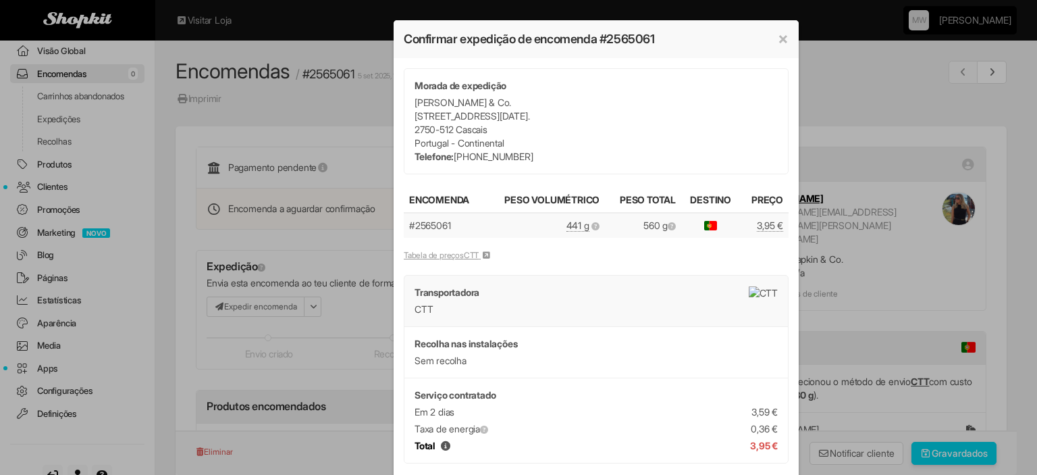
scroll to position [135, 0]
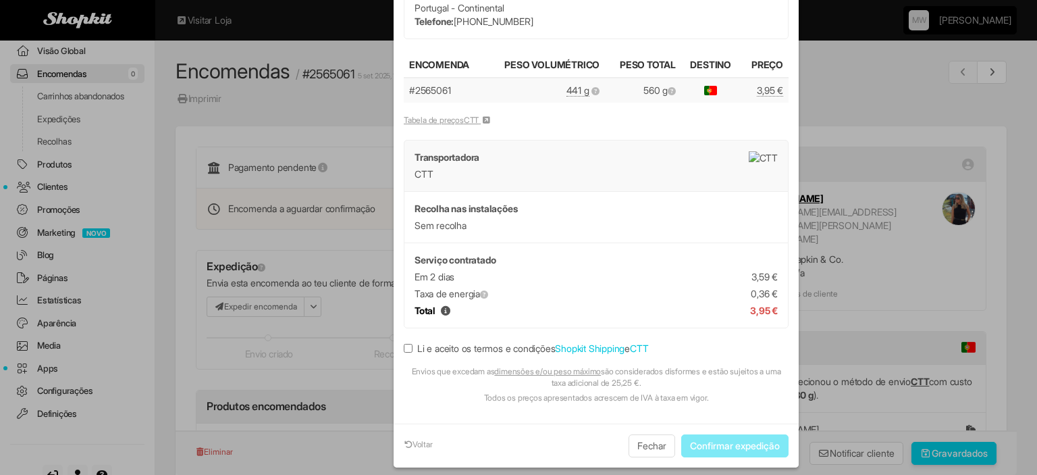
click at [437, 342] on label "Li e aceito os termos e condições Shopkit Shipping e CTT" at bounding box center [526, 349] width 244 height 14
click at [739, 440] on button "Confirmar expedição" at bounding box center [734, 445] width 107 height 23
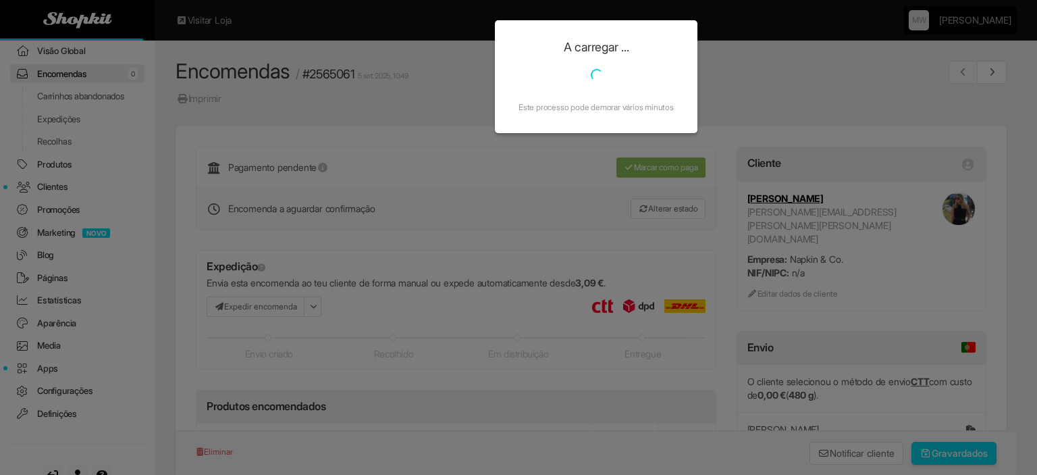
scroll to position [0, 0]
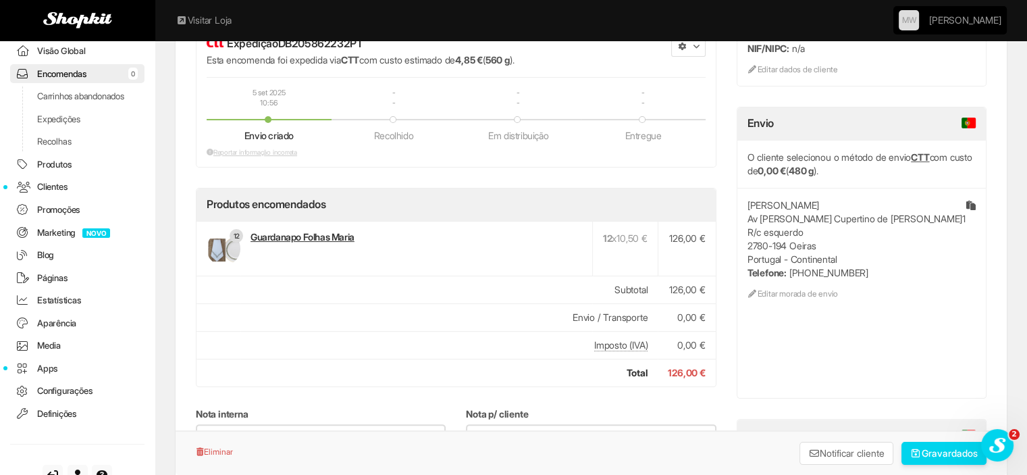
scroll to position [135, 0]
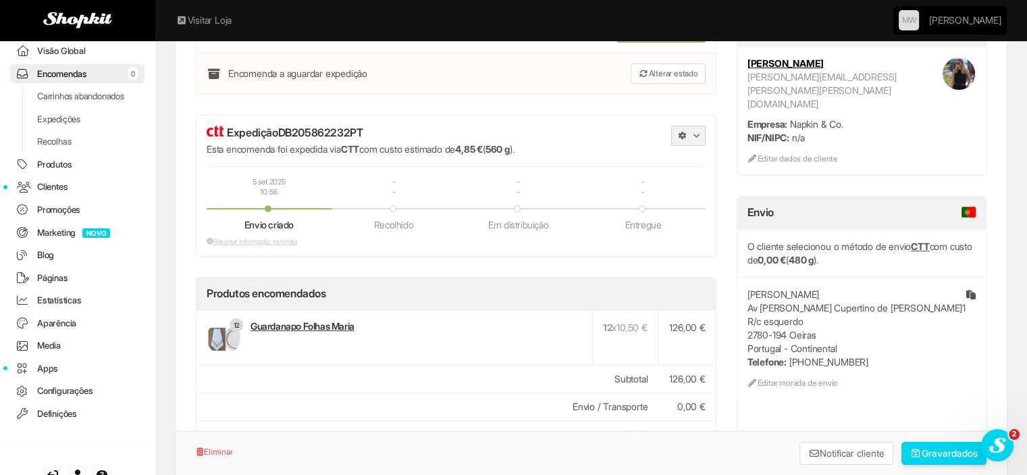
click at [696, 134] on span "button" at bounding box center [695, 136] width 5 height 5
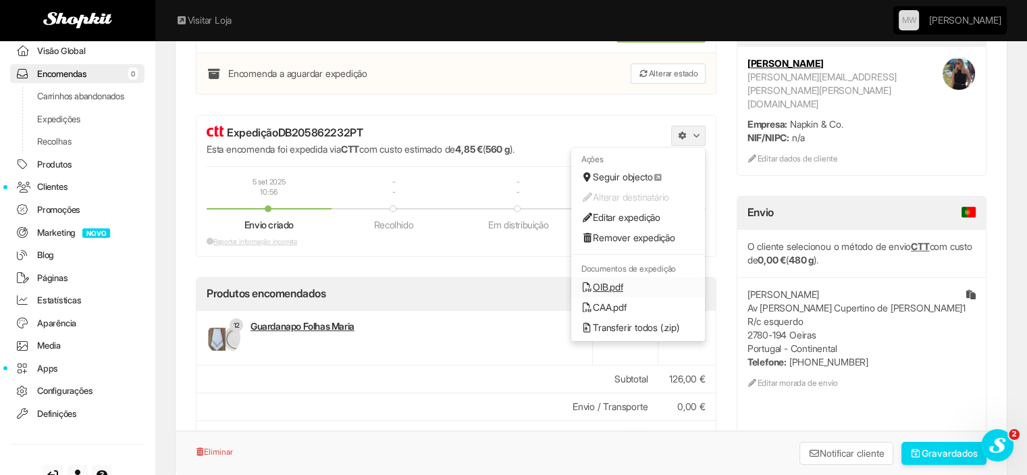
click at [616, 285] on link "OIB.pdf" at bounding box center [638, 287] width 134 height 20
